Goal: Browse casually: Explore the website without a specific task or goal

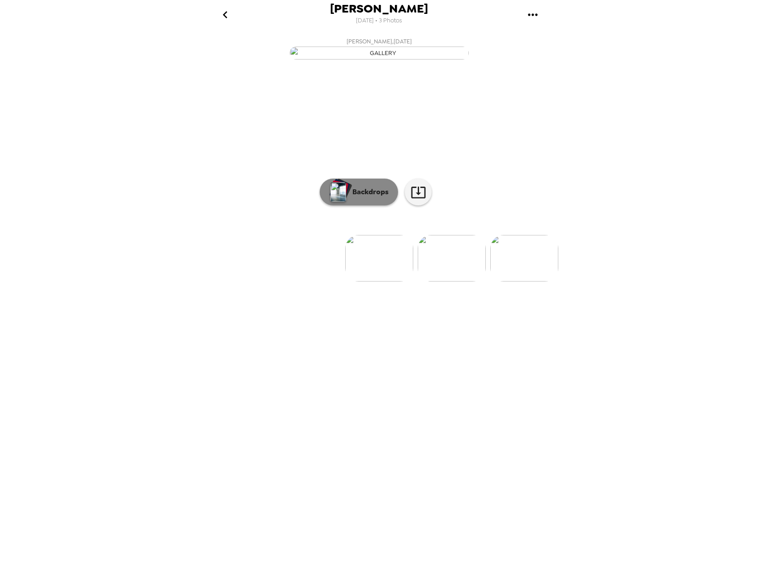
click at [346, 197] on div "button" at bounding box center [340, 189] width 18 height 17
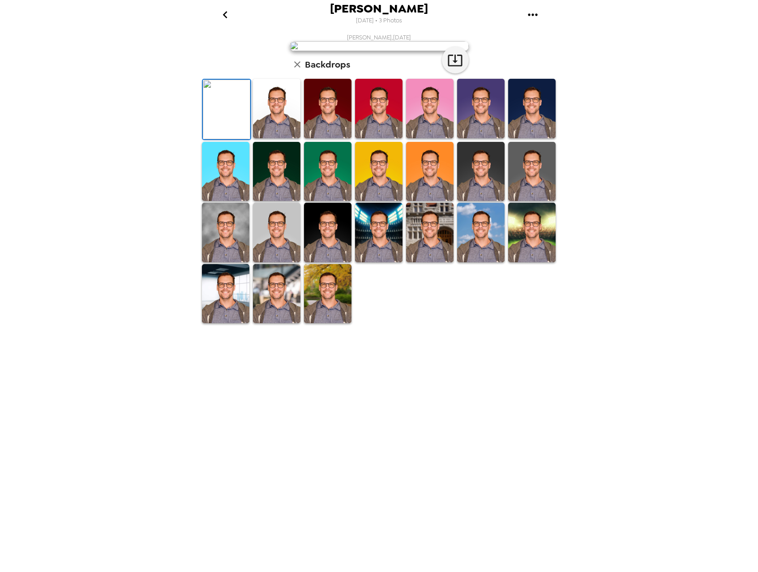
click at [376, 202] on img at bounding box center [378, 172] width 47 height 60
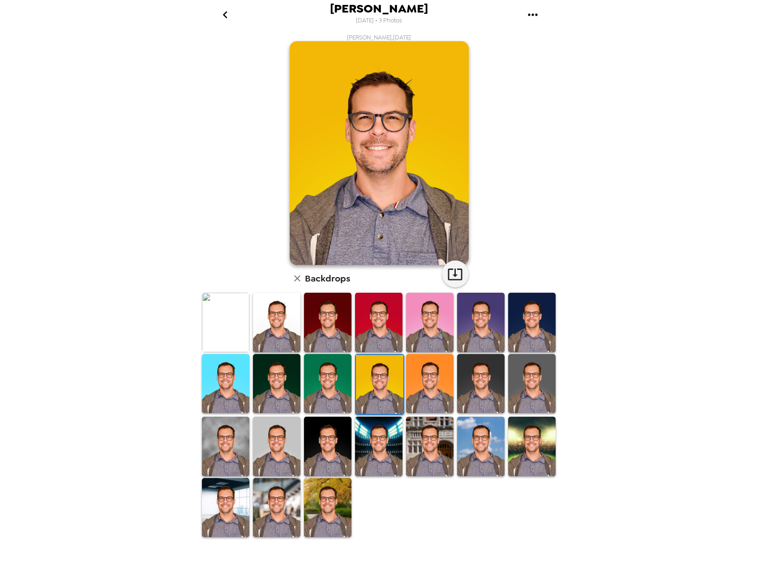
click at [332, 377] on img at bounding box center [327, 384] width 47 height 60
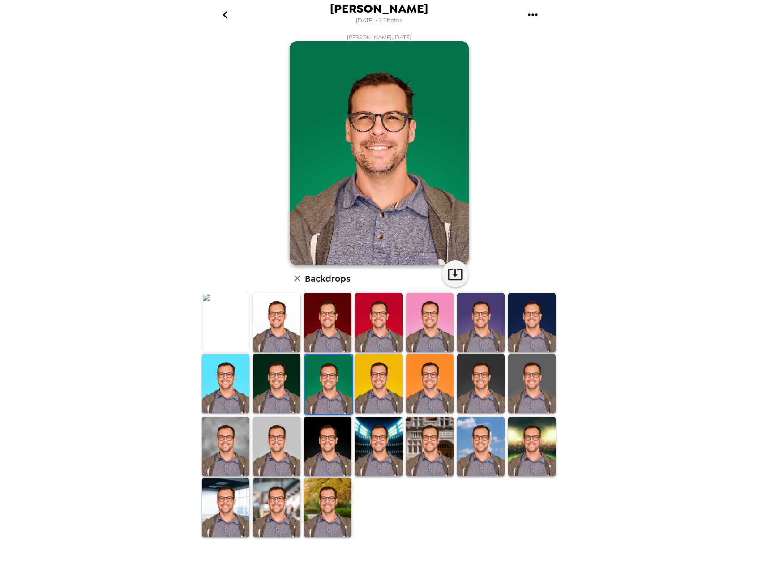
click at [290, 510] on img at bounding box center [276, 508] width 47 height 60
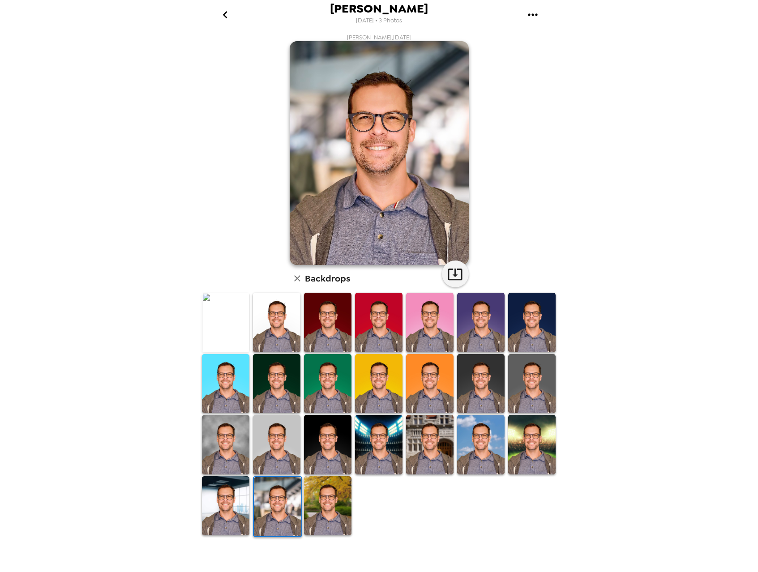
click at [322, 379] on img at bounding box center [327, 384] width 47 height 60
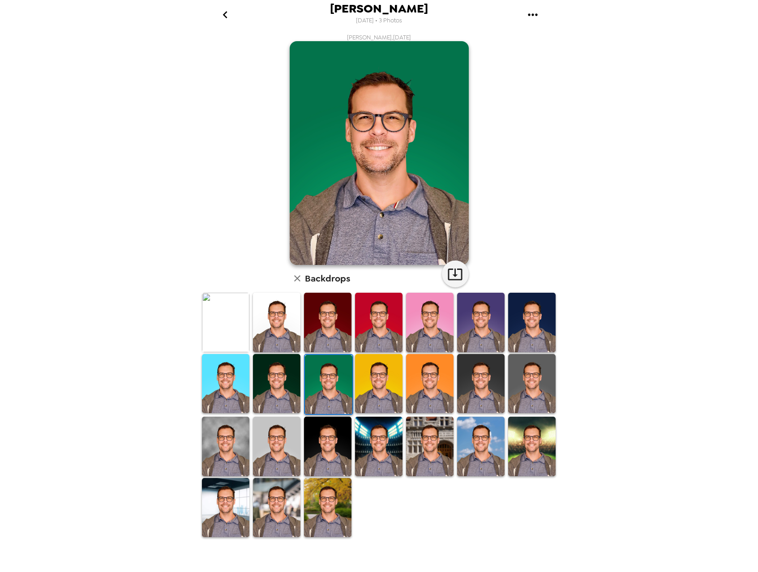
click at [274, 504] on img at bounding box center [276, 508] width 47 height 60
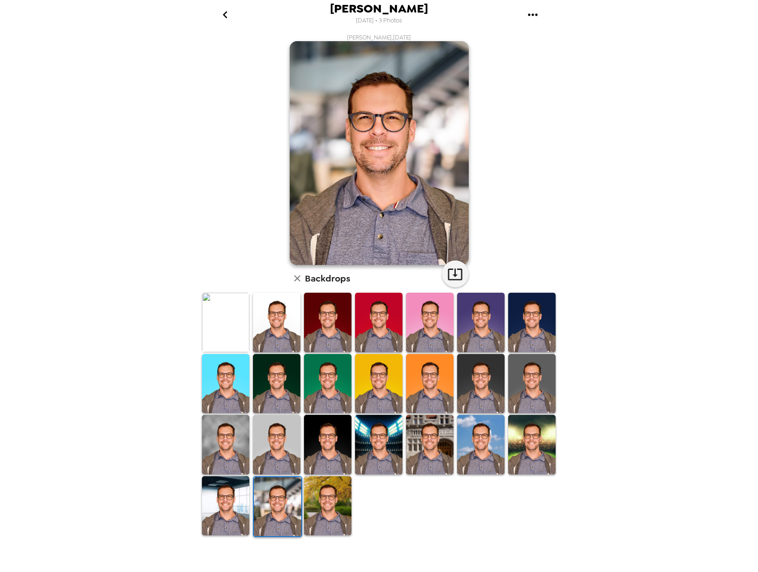
click at [328, 508] on img at bounding box center [327, 507] width 47 height 60
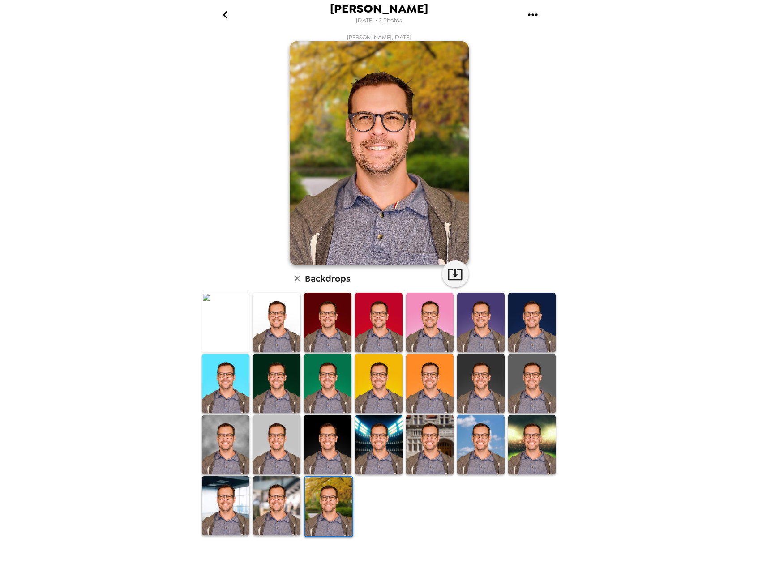
click at [268, 510] on img at bounding box center [276, 507] width 47 height 60
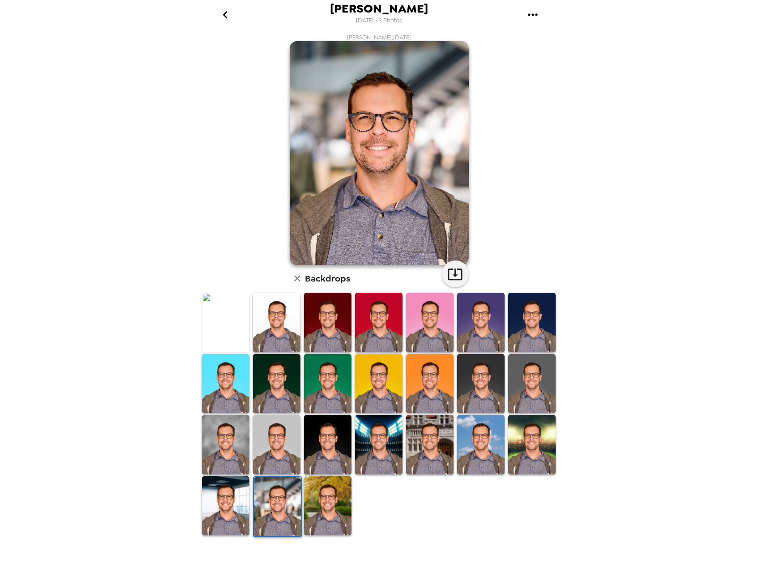
click at [528, 447] on img at bounding box center [531, 445] width 47 height 60
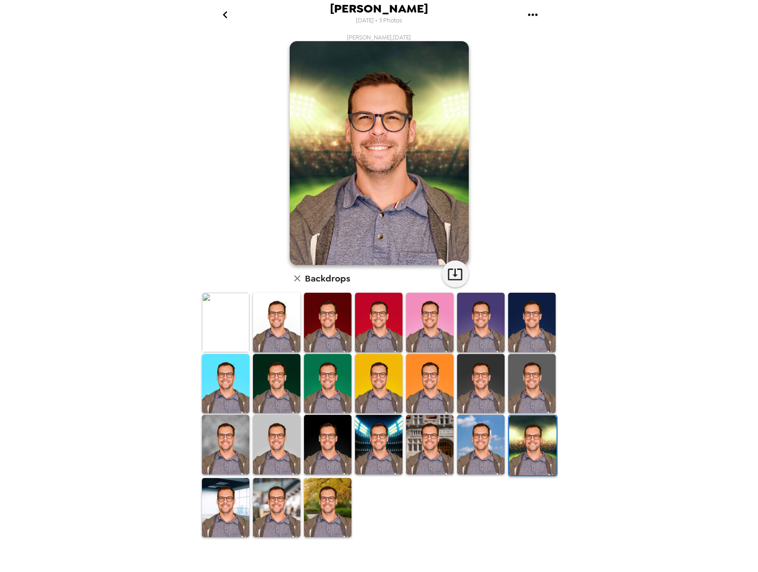
click at [340, 379] on img at bounding box center [327, 384] width 47 height 60
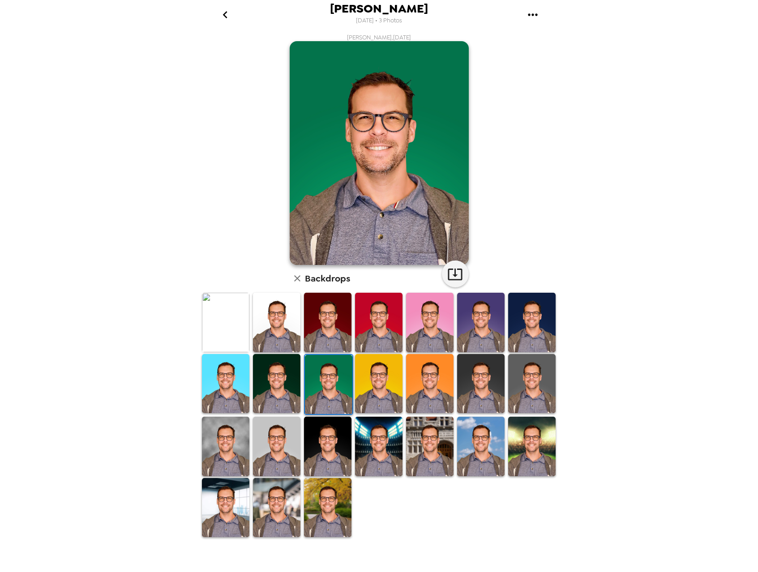
click at [288, 519] on img at bounding box center [276, 508] width 47 height 60
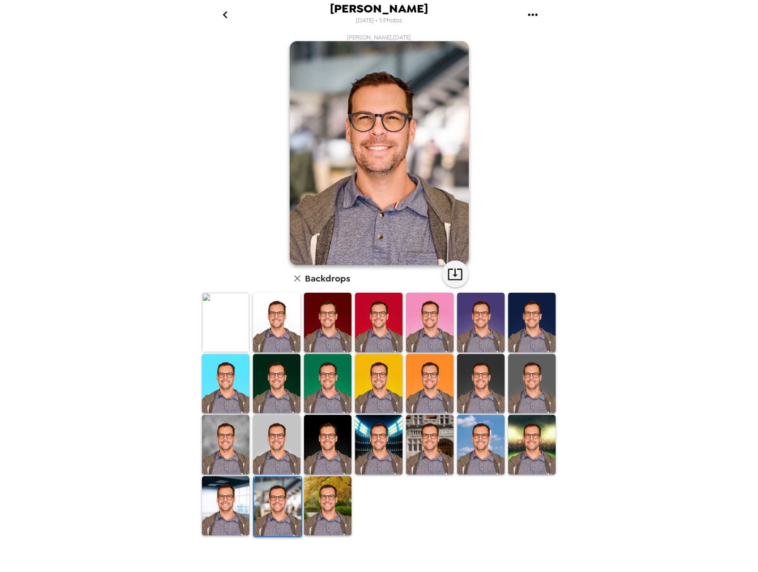
click at [229, 512] on img at bounding box center [225, 507] width 47 height 60
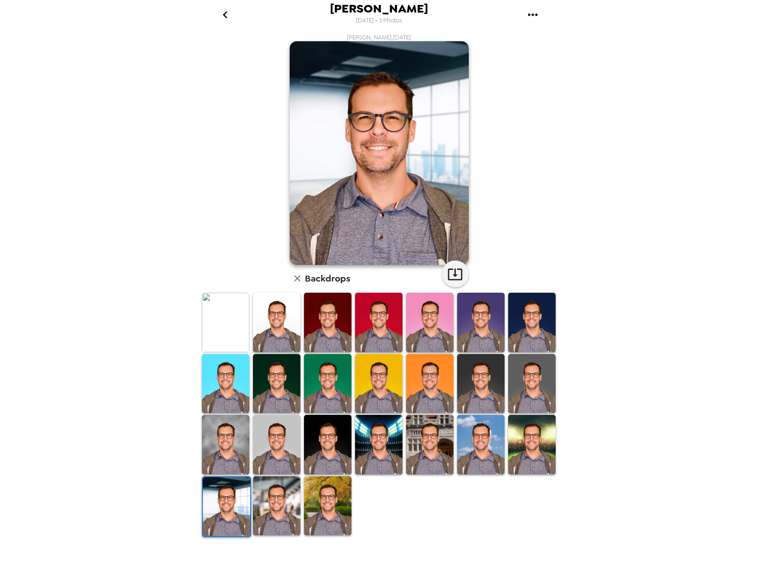
click at [262, 512] on img at bounding box center [276, 507] width 47 height 60
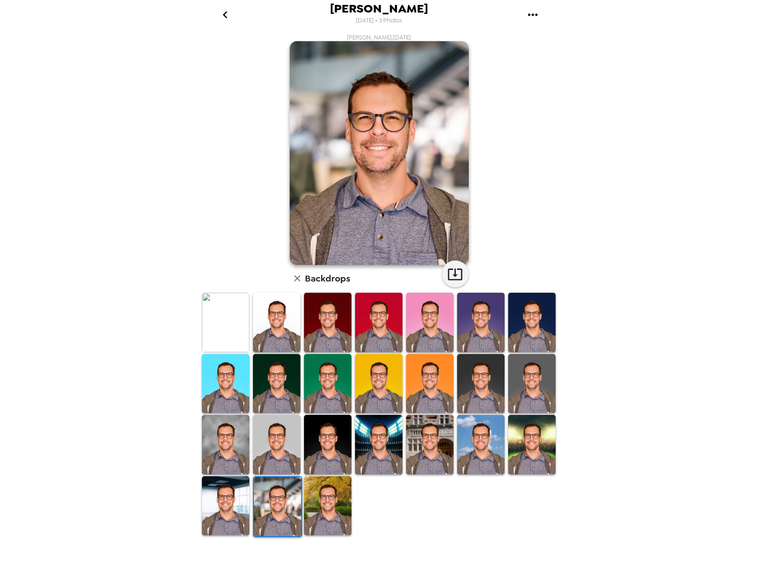
click at [215, 340] on img at bounding box center [225, 323] width 47 height 60
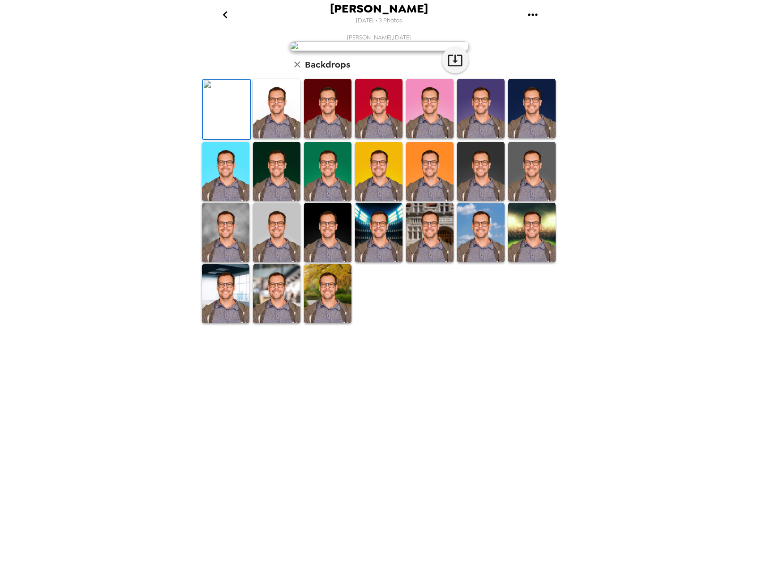
click at [329, 202] on img at bounding box center [327, 172] width 47 height 60
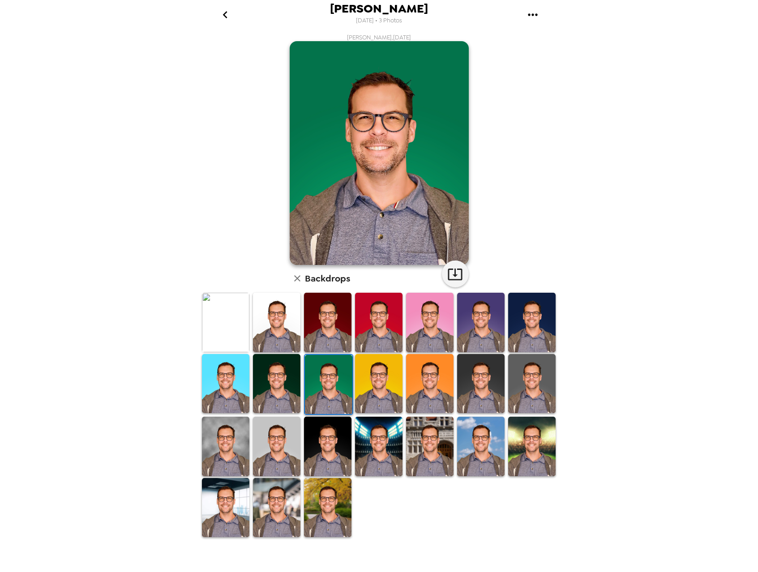
click at [379, 391] on img at bounding box center [378, 384] width 47 height 60
click at [371, 392] on img at bounding box center [378, 383] width 47 height 59
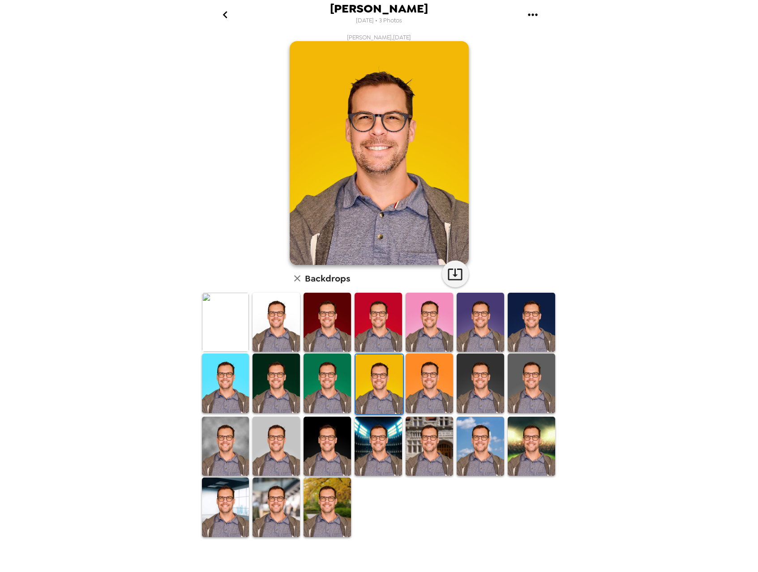
click at [525, 12] on button "gallery menu" at bounding box center [533, 14] width 29 height 29
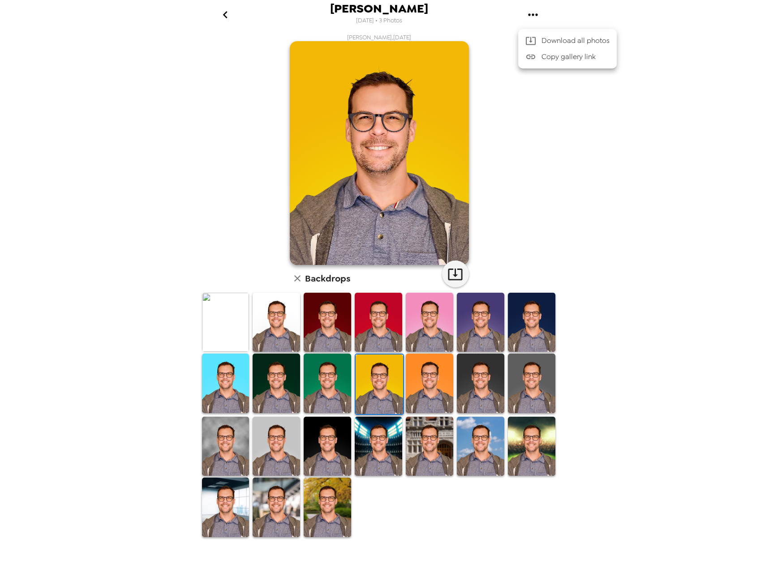
click at [592, 95] on div at bounding box center [382, 286] width 765 height 572
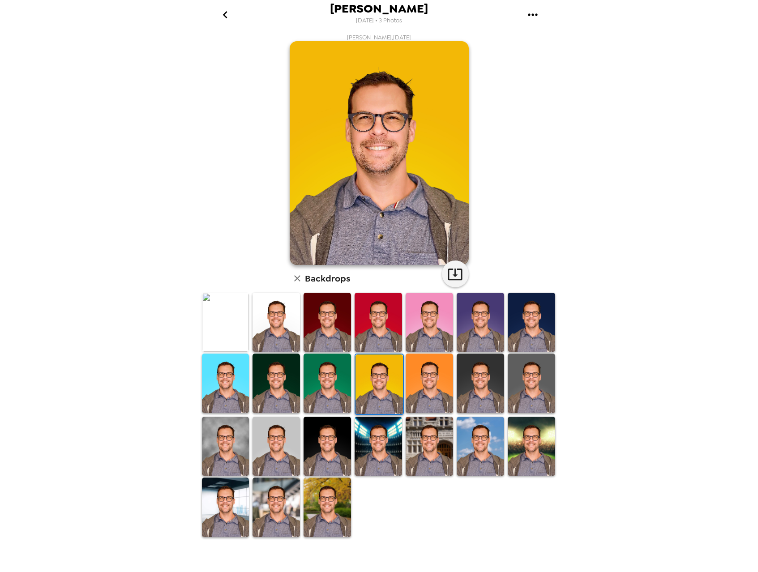
click at [222, 15] on icon "go back" at bounding box center [225, 15] width 14 height 14
click at [225, 12] on icon "go back" at bounding box center [225, 15] width 14 height 14
click at [227, 13] on icon "go back" at bounding box center [225, 15] width 14 height 14
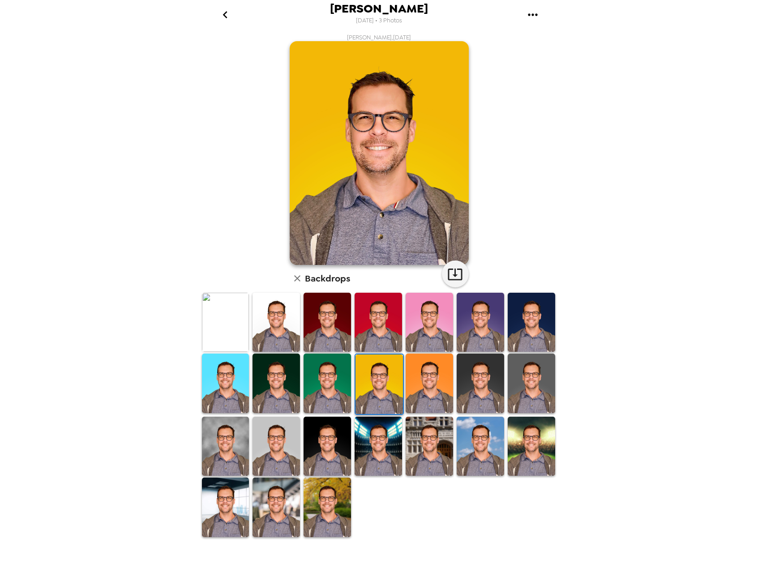
click at [224, 17] on icon "go back" at bounding box center [225, 15] width 14 height 14
click at [327, 448] on img at bounding box center [327, 446] width 47 height 59
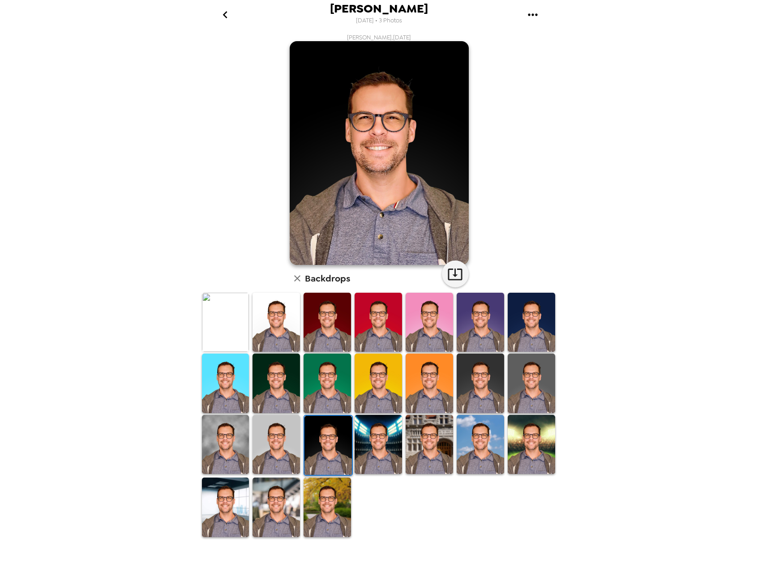
click at [357, 383] on img at bounding box center [378, 383] width 47 height 59
